Goal: Find specific page/section

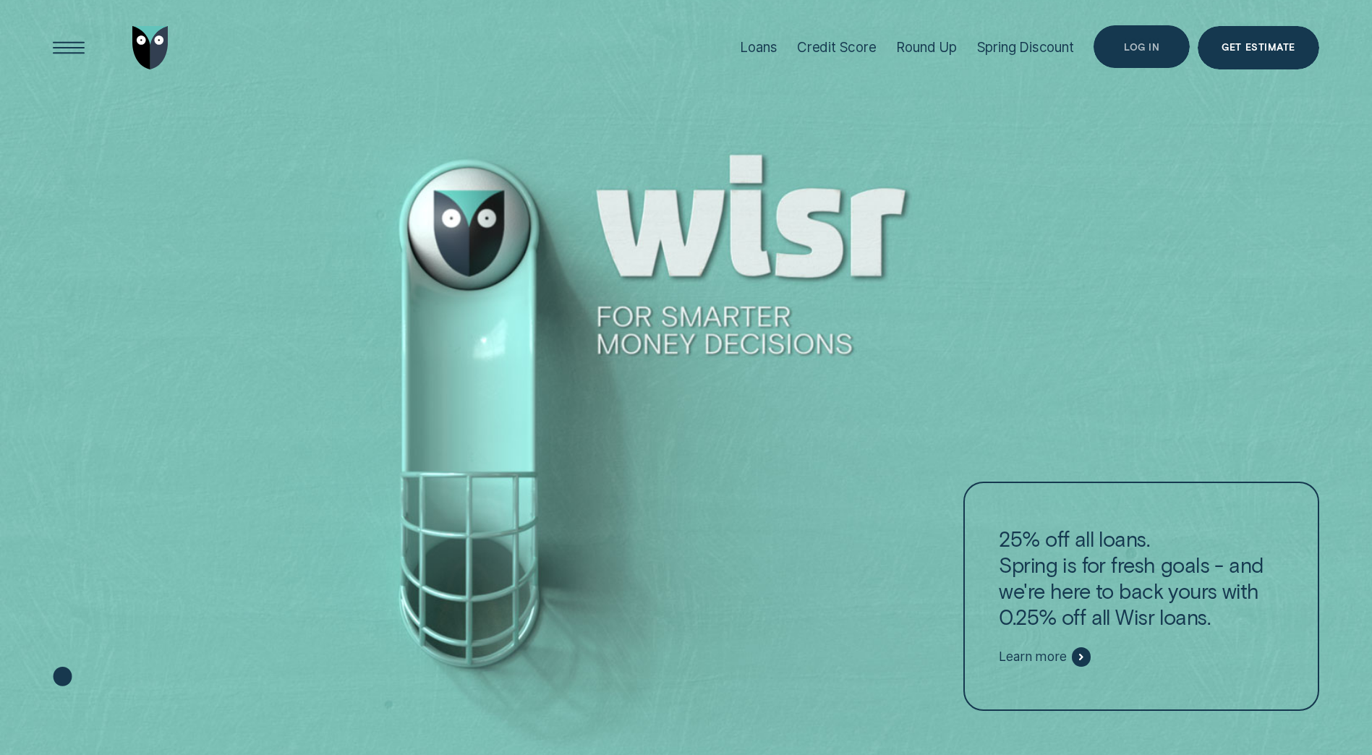
click at [1122, 50] on div "Log in" at bounding box center [1141, 46] width 96 height 43
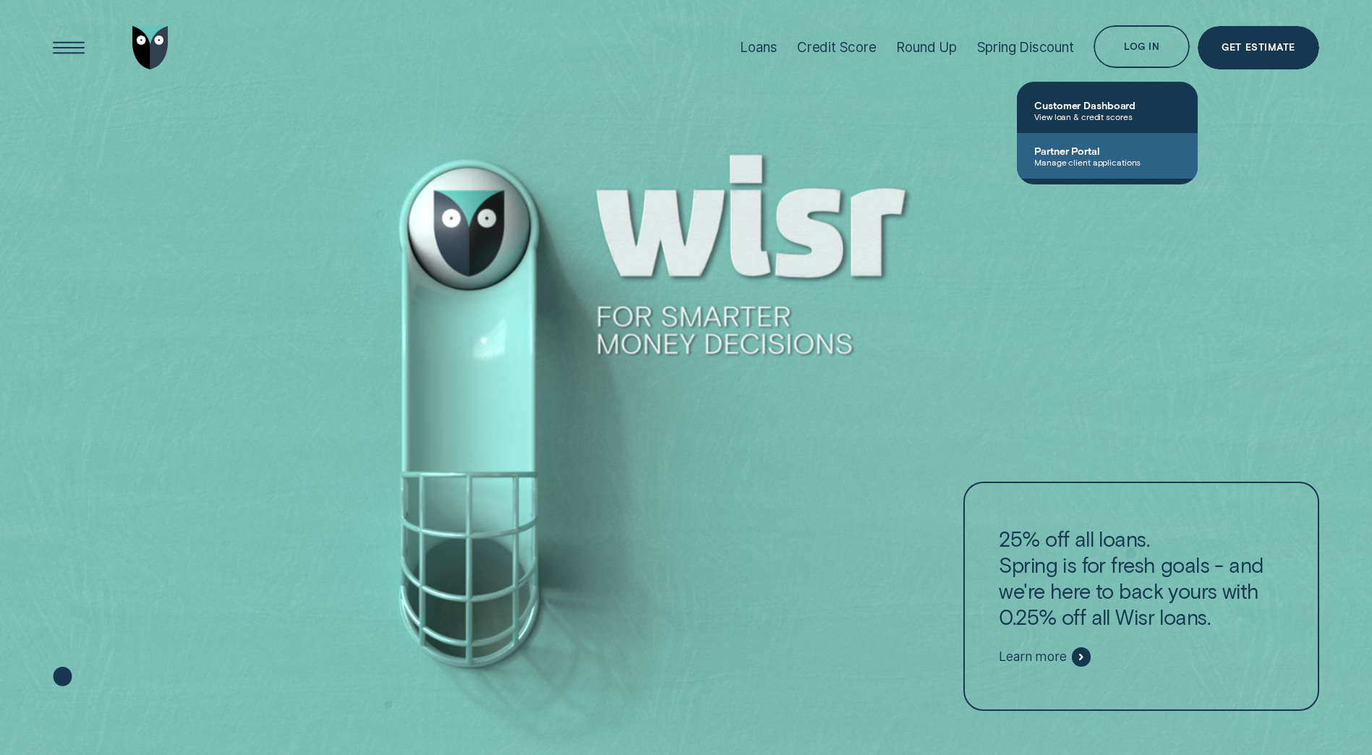
click at [1056, 152] on span "Partner Portal" at bounding box center [1107, 151] width 146 height 12
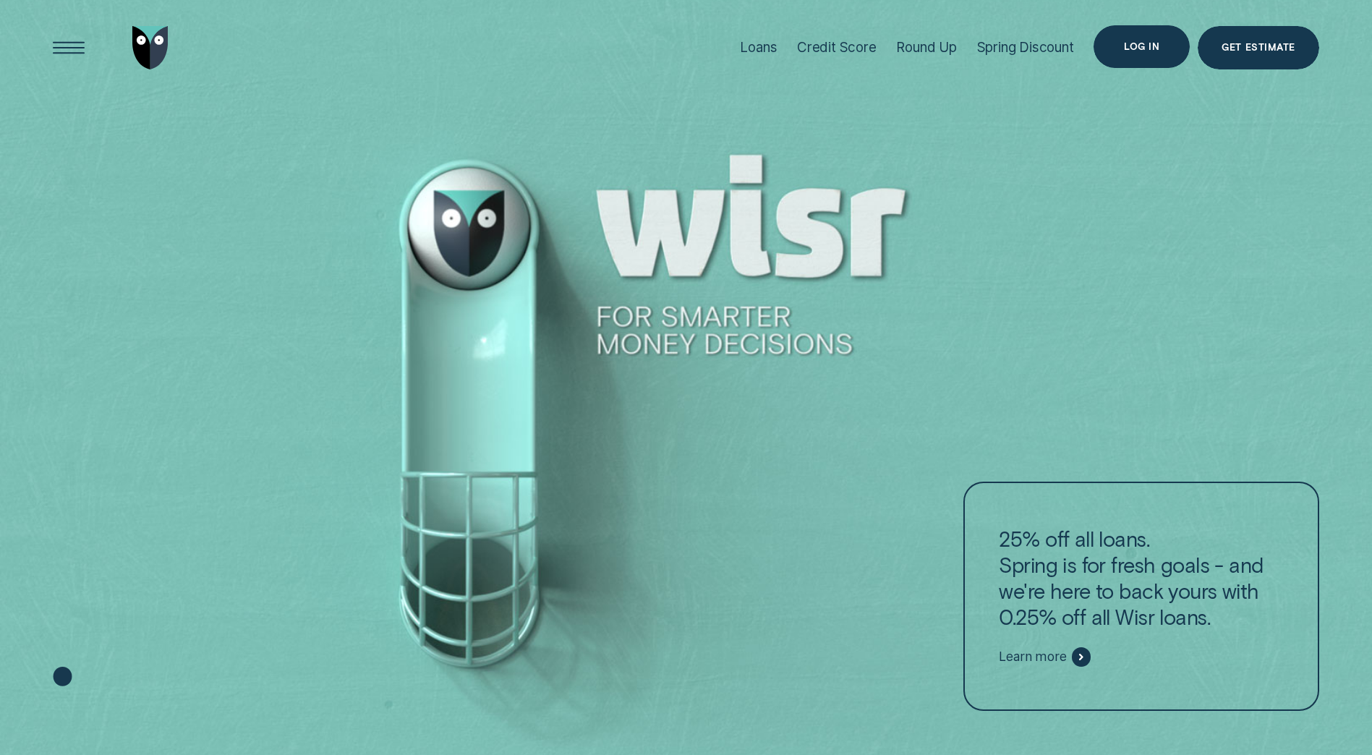
click at [1137, 48] on div "Log in" at bounding box center [1141, 47] width 35 height 9
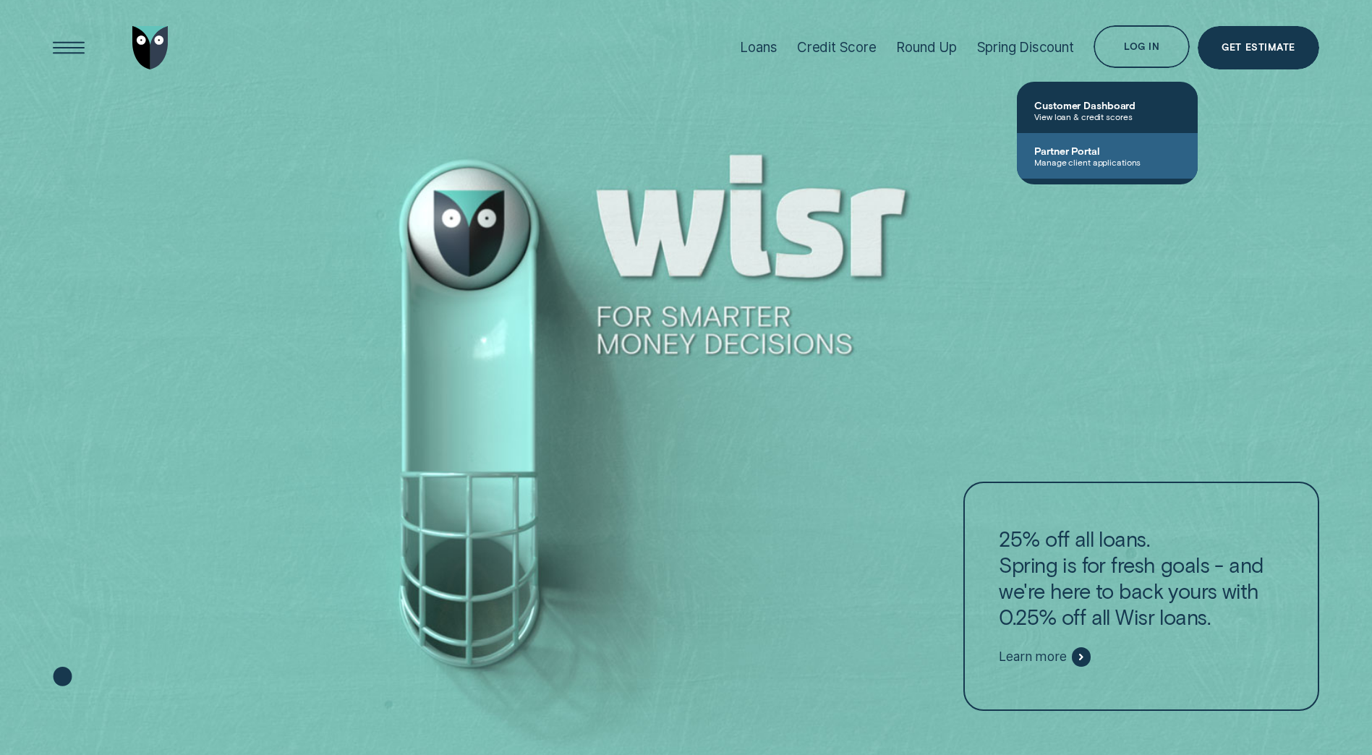
click at [1089, 160] on span "Manage client applications" at bounding box center [1107, 162] width 146 height 10
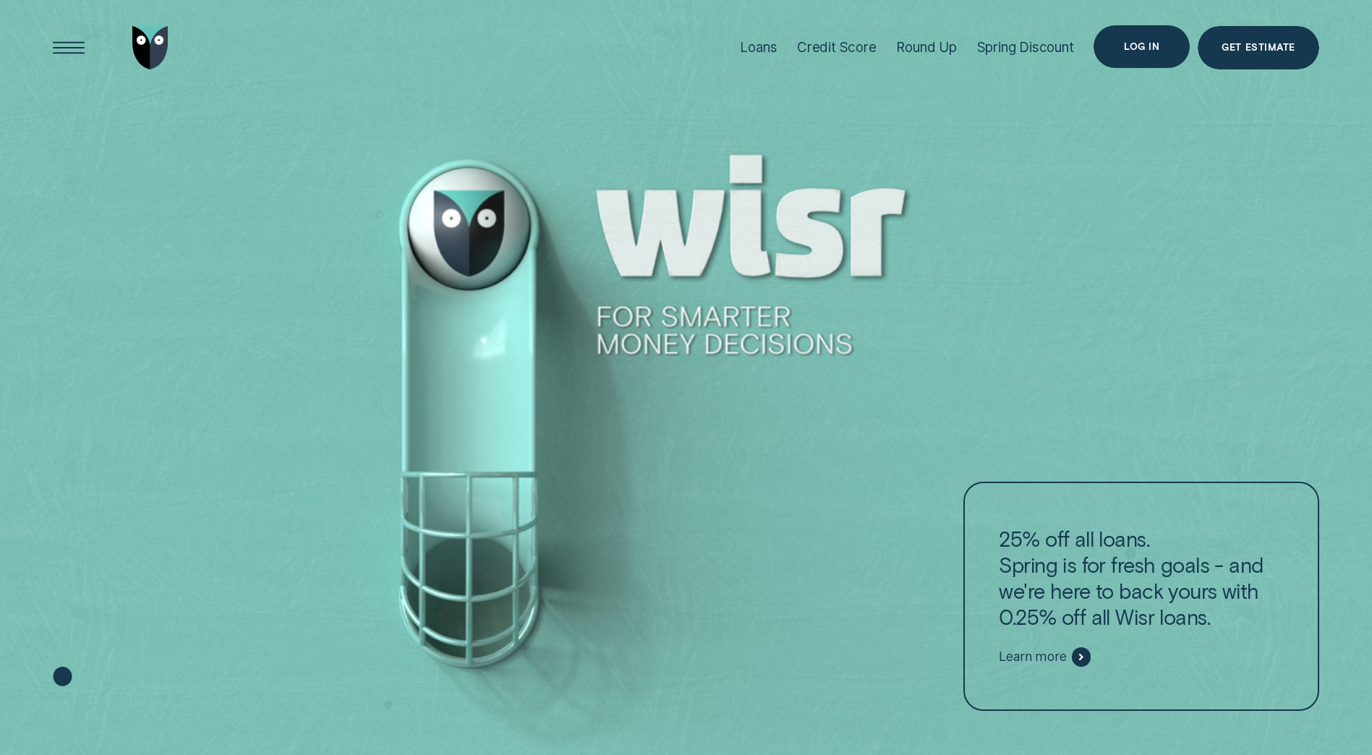
click at [1145, 52] on div "Log in" at bounding box center [1141, 46] width 96 height 43
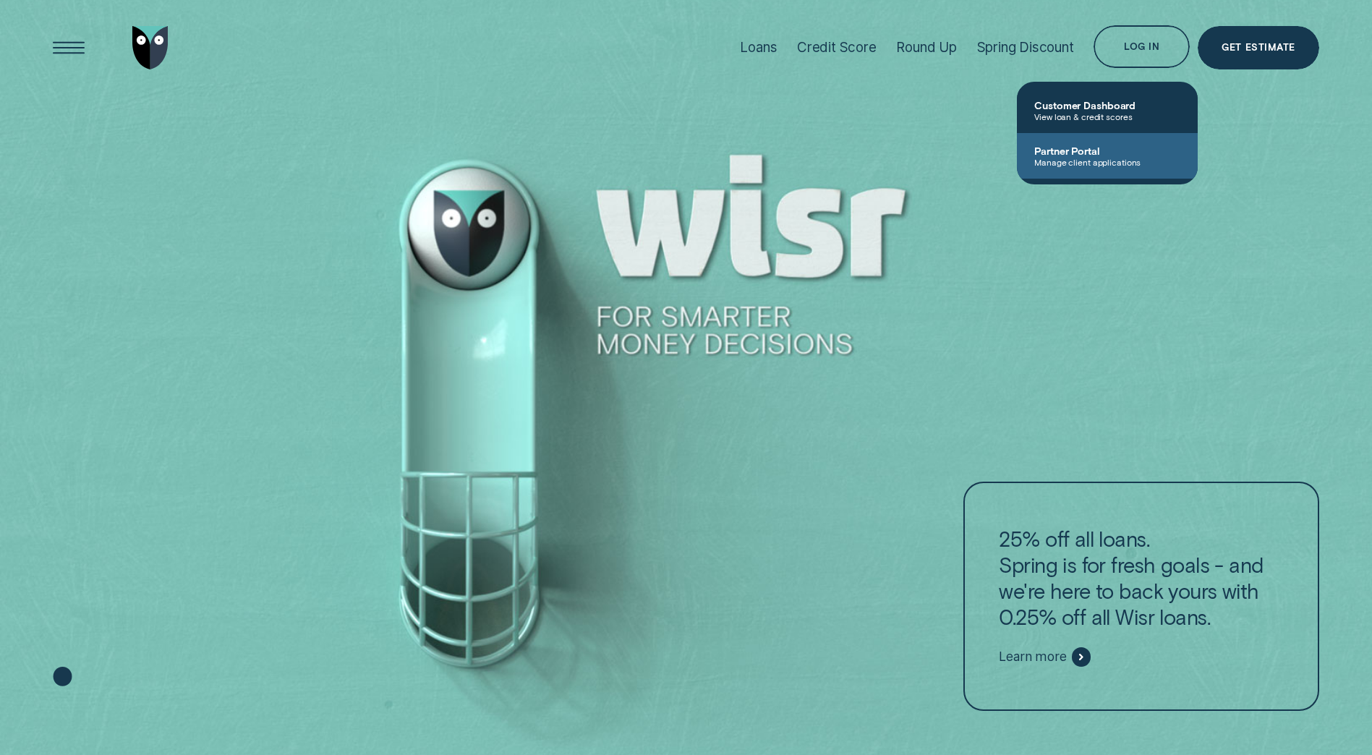
click at [1067, 165] on span "Manage client applications" at bounding box center [1107, 162] width 146 height 10
